Goal: Transaction & Acquisition: Purchase product/service

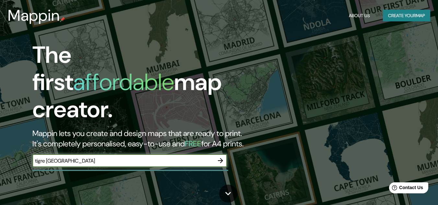
type input "tigre [GEOGRAPHIC_DATA]"
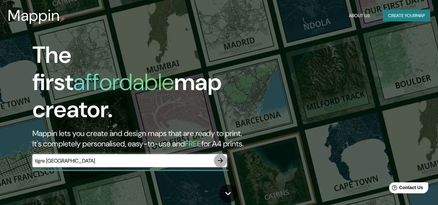
click at [219, 157] on icon "button" at bounding box center [221, 161] width 8 height 8
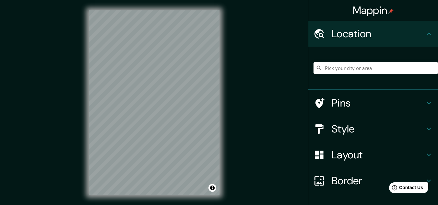
click at [414, 131] on h4 "Style" at bounding box center [378, 129] width 93 height 13
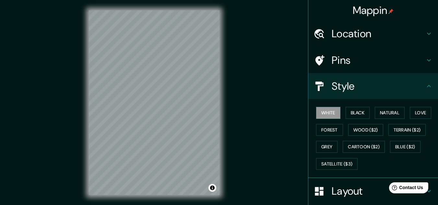
drag, startPoint x: 361, startPoint y: 115, endPoint x: 368, endPoint y: 120, distance: 8.8
click at [362, 114] on button "Black" at bounding box center [358, 113] width 24 height 12
click at [371, 90] on h4 "Style" at bounding box center [378, 86] width 93 height 13
click at [327, 112] on button "White" at bounding box center [328, 113] width 24 height 12
click at [388, 36] on h4 "Location" at bounding box center [378, 33] width 93 height 13
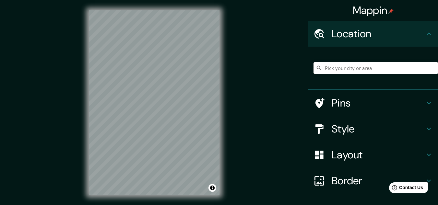
click at [363, 66] on input "Pick your city or area" at bounding box center [376, 68] width 125 height 12
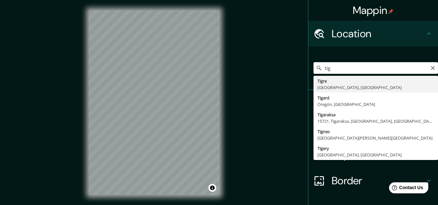
type input "[GEOGRAPHIC_DATA], [GEOGRAPHIC_DATA], [GEOGRAPHIC_DATA]"
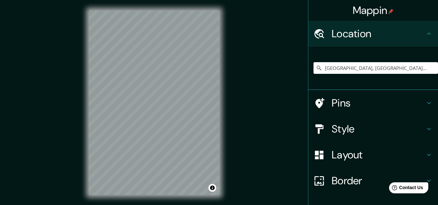
click at [338, 128] on h4 "Style" at bounding box center [378, 129] width 93 height 13
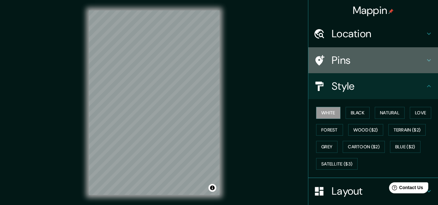
click at [335, 61] on h4 "Pins" at bounding box center [378, 60] width 93 height 13
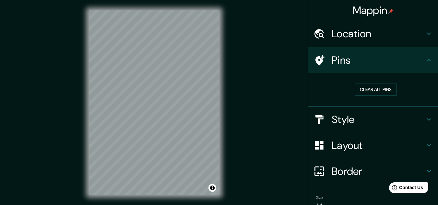
click at [362, 64] on h4 "Pins" at bounding box center [378, 60] width 93 height 13
click at [380, 33] on h4 "Location" at bounding box center [378, 33] width 93 height 13
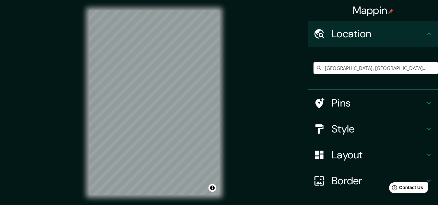
click at [341, 157] on h4 "Layout" at bounding box center [378, 155] width 93 height 13
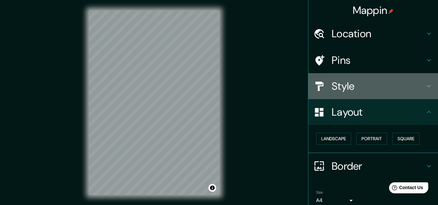
click at [356, 80] on h4 "Style" at bounding box center [378, 86] width 93 height 13
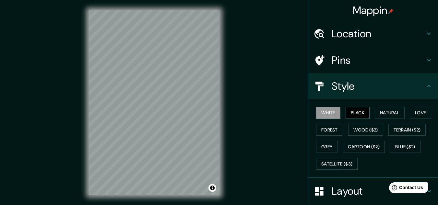
click at [358, 114] on button "Black" at bounding box center [358, 113] width 24 height 12
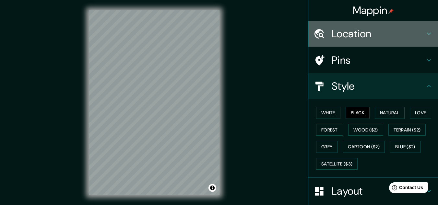
drag, startPoint x: 344, startPoint y: 30, endPoint x: 361, endPoint y: 38, distance: 19.0
click at [345, 31] on h4 "Location" at bounding box center [378, 33] width 93 height 13
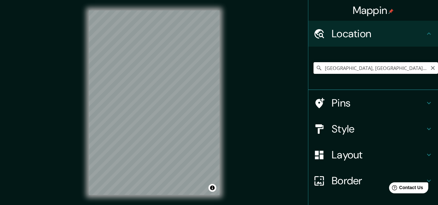
click at [357, 71] on input "[GEOGRAPHIC_DATA], [GEOGRAPHIC_DATA], [GEOGRAPHIC_DATA]" at bounding box center [376, 68] width 125 height 12
click at [430, 67] on icon "Clear" at bounding box center [432, 67] width 5 height 5
click at [385, 69] on input "Pick your city or area" at bounding box center [376, 68] width 125 height 12
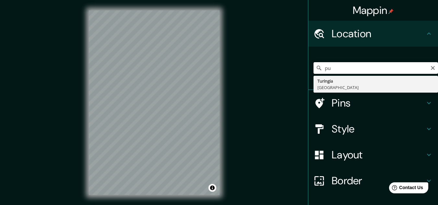
type input "p"
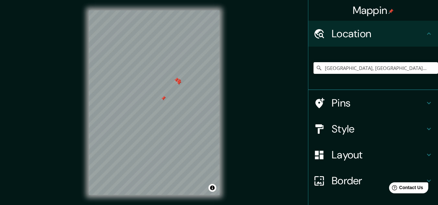
click at [165, 101] on div at bounding box center [163, 98] width 5 height 5
drag, startPoint x: 177, startPoint y: 78, endPoint x: 182, endPoint y: 81, distance: 5.8
click at [178, 10] on div at bounding box center [154, 10] width 131 height 0
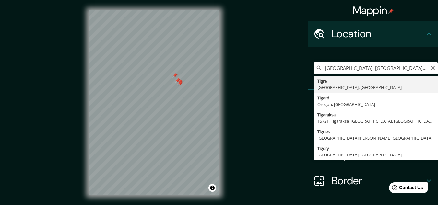
type input "[GEOGRAPHIC_DATA], [GEOGRAPHIC_DATA], [GEOGRAPHIC_DATA]"
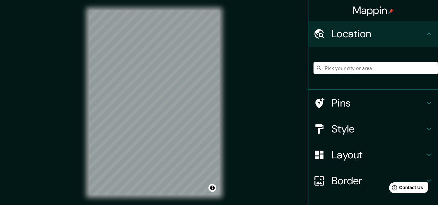
click at [372, 67] on input "Pick your city or area" at bounding box center [376, 68] width 125 height 12
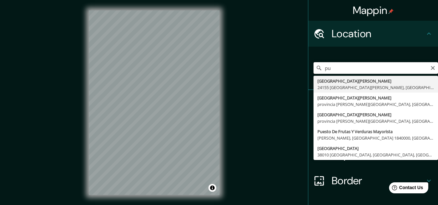
type input "p"
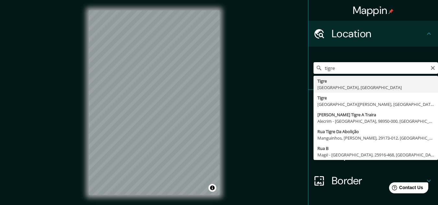
type input "[GEOGRAPHIC_DATA], [GEOGRAPHIC_DATA], [GEOGRAPHIC_DATA]"
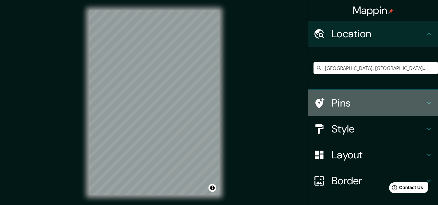
click at [361, 104] on h4 "Pins" at bounding box center [378, 103] width 93 height 13
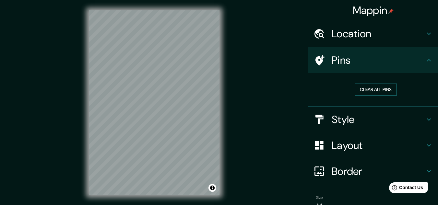
click at [378, 85] on button "Clear all pins" at bounding box center [376, 90] width 42 height 12
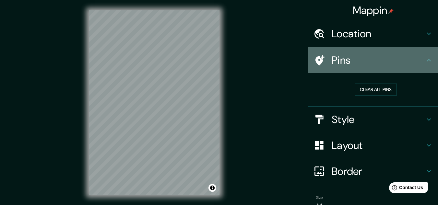
click at [386, 64] on h4 "Pins" at bounding box center [378, 60] width 93 height 13
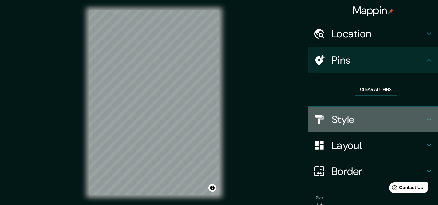
click at [361, 122] on h4 "Style" at bounding box center [378, 119] width 93 height 13
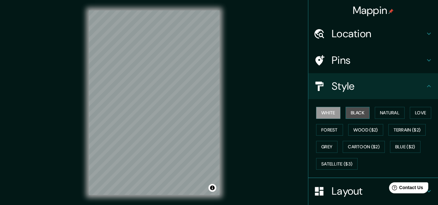
click at [355, 113] on button "Black" at bounding box center [358, 113] width 24 height 12
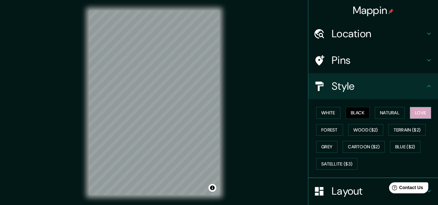
click at [417, 118] on button "Love" at bounding box center [420, 113] width 21 height 12
click at [387, 112] on button "Natural" at bounding box center [390, 113] width 30 height 12
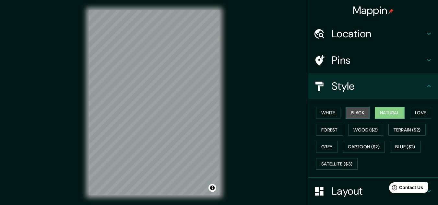
click at [363, 113] on button "Black" at bounding box center [358, 113] width 24 height 12
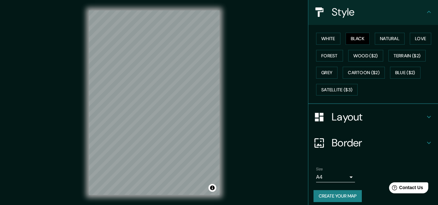
scroll to position [79, 0]
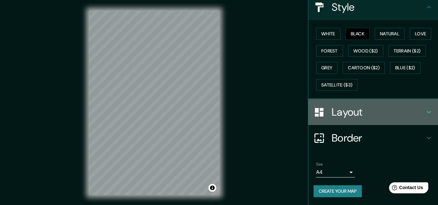
drag, startPoint x: 345, startPoint y: 112, endPoint x: 380, endPoint y: 123, distance: 37.0
click at [346, 113] on h4 "Layout" at bounding box center [378, 112] width 93 height 13
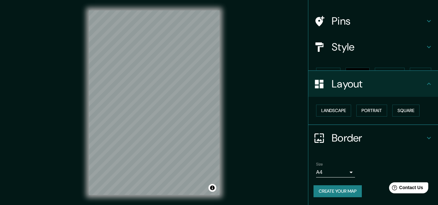
scroll to position [28, 0]
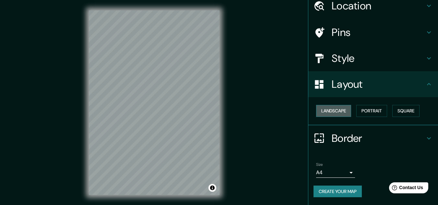
click at [323, 113] on button "Landscape" at bounding box center [333, 111] width 35 height 12
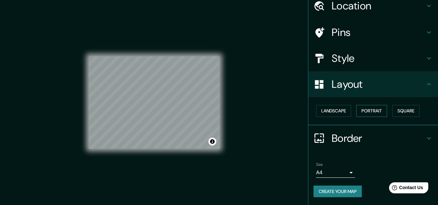
click at [361, 112] on button "Portrait" at bounding box center [371, 111] width 31 height 12
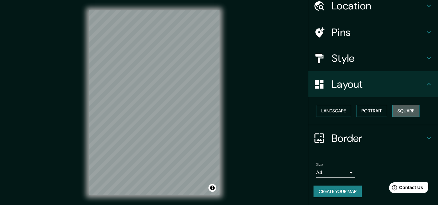
click at [414, 111] on button "Square" at bounding box center [405, 111] width 27 height 12
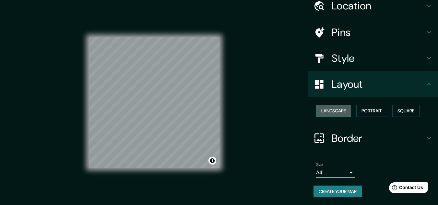
click at [322, 113] on button "Landscape" at bounding box center [333, 111] width 35 height 12
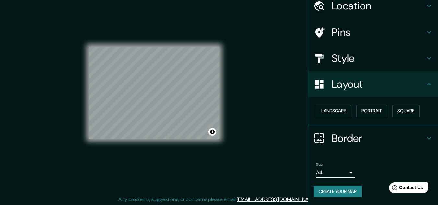
scroll to position [11, 0]
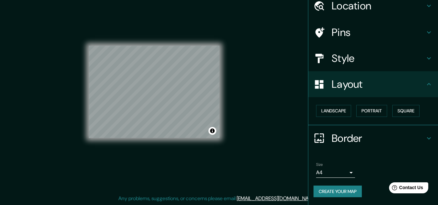
click at [346, 172] on body "Mappin Location Tigre, Provincia de Buenos Aires, Argentina Pins Style Layout L…" at bounding box center [219, 91] width 438 height 205
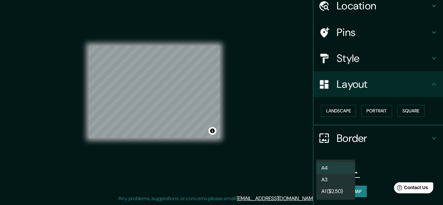
click at [330, 181] on li "A3" at bounding box center [335, 180] width 39 height 12
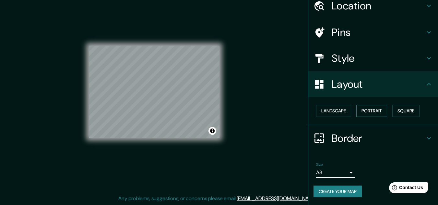
click at [362, 110] on button "Portrait" at bounding box center [371, 111] width 31 height 12
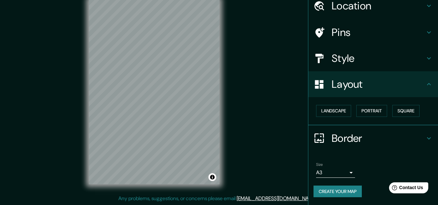
click at [339, 194] on button "Create your map" at bounding box center [338, 192] width 48 height 12
drag, startPoint x: 328, startPoint y: 194, endPoint x: 359, endPoint y: 190, distance: 30.4
click at [329, 194] on button "Create your map" at bounding box center [338, 192] width 48 height 12
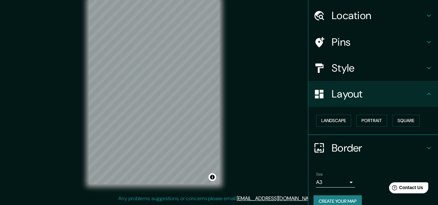
scroll to position [28, 0]
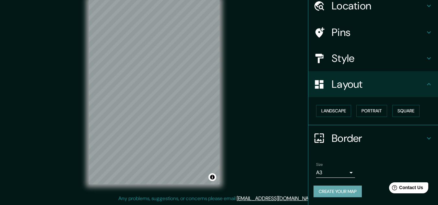
click at [335, 193] on button "Create your map" at bounding box center [338, 192] width 48 height 12
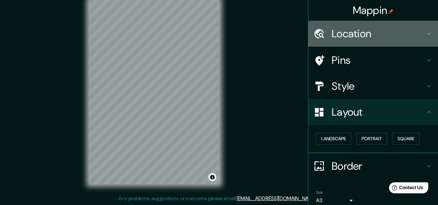
click at [426, 32] on icon at bounding box center [429, 34] width 8 height 8
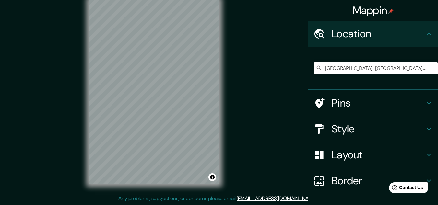
click at [425, 33] on icon at bounding box center [429, 34] width 8 height 8
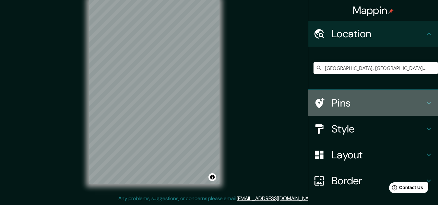
click at [382, 106] on h4 "Pins" at bounding box center [378, 103] width 93 height 13
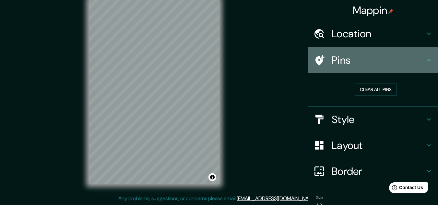
click at [388, 68] on div "Pins" at bounding box center [373, 60] width 130 height 26
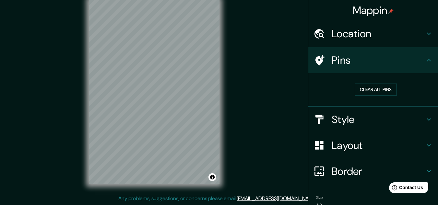
click at [369, 121] on h4 "Style" at bounding box center [378, 119] width 93 height 13
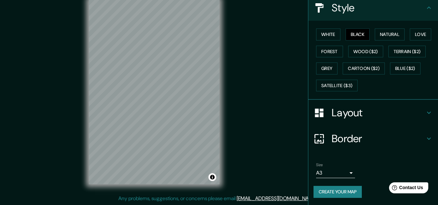
scroll to position [79, 0]
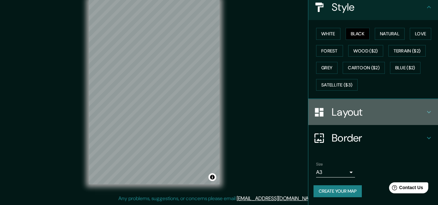
click at [370, 109] on h4 "Layout" at bounding box center [378, 112] width 93 height 13
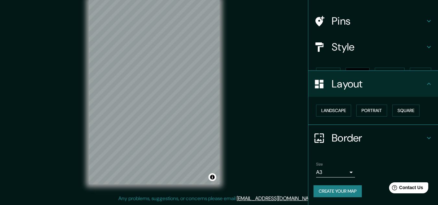
scroll to position [28, 0]
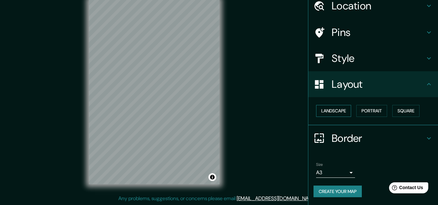
click at [332, 111] on button "Landscape" at bounding box center [333, 111] width 35 height 12
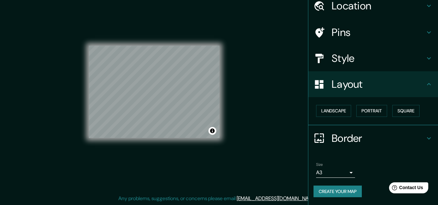
click at [347, 194] on button "Create your map" at bounding box center [338, 192] width 48 height 12
